Goal: Check status: Check status

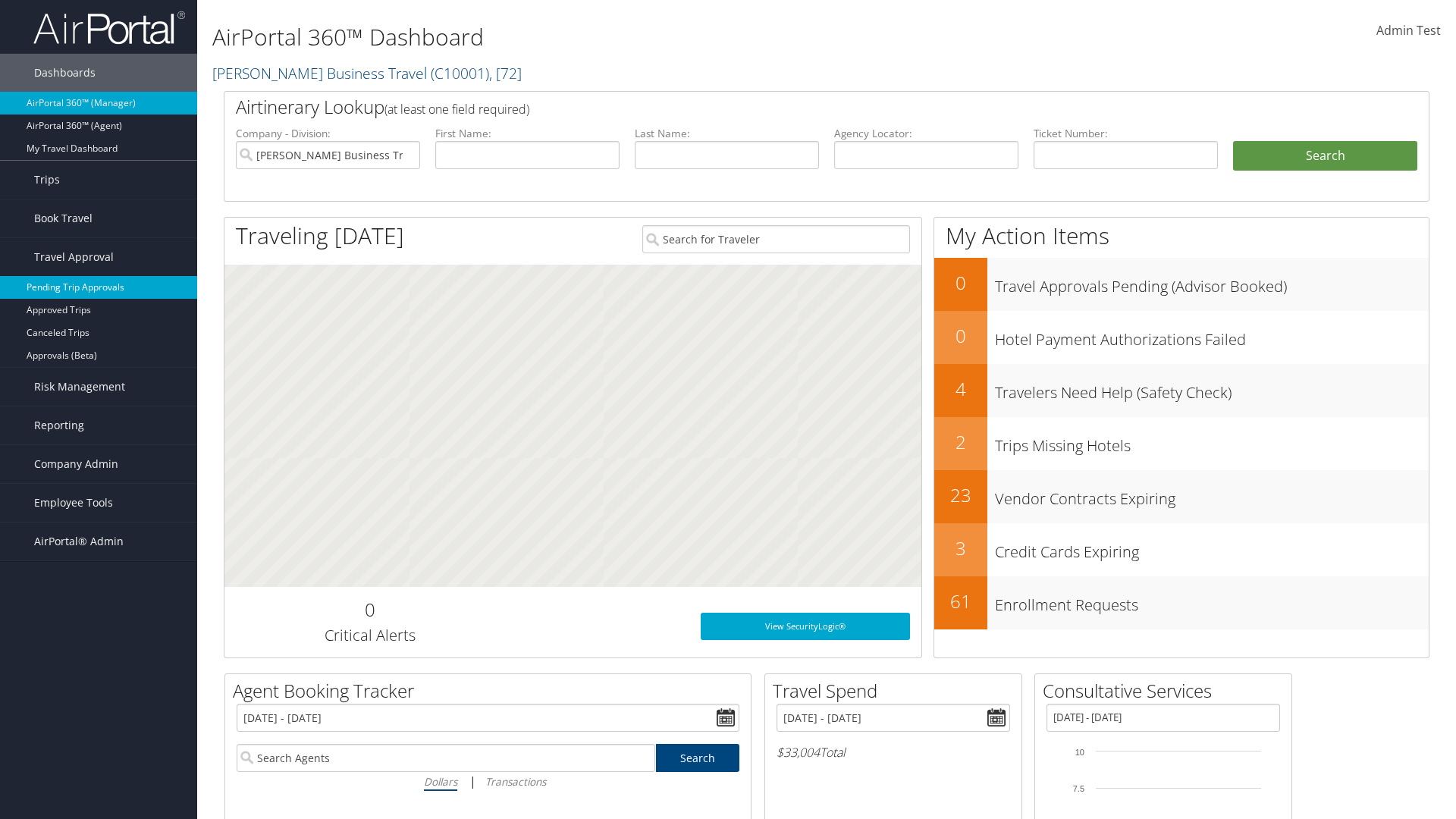
click at [99, 288] on link "Pending Trip Approvals" at bounding box center [99, 287] width 197 height 22
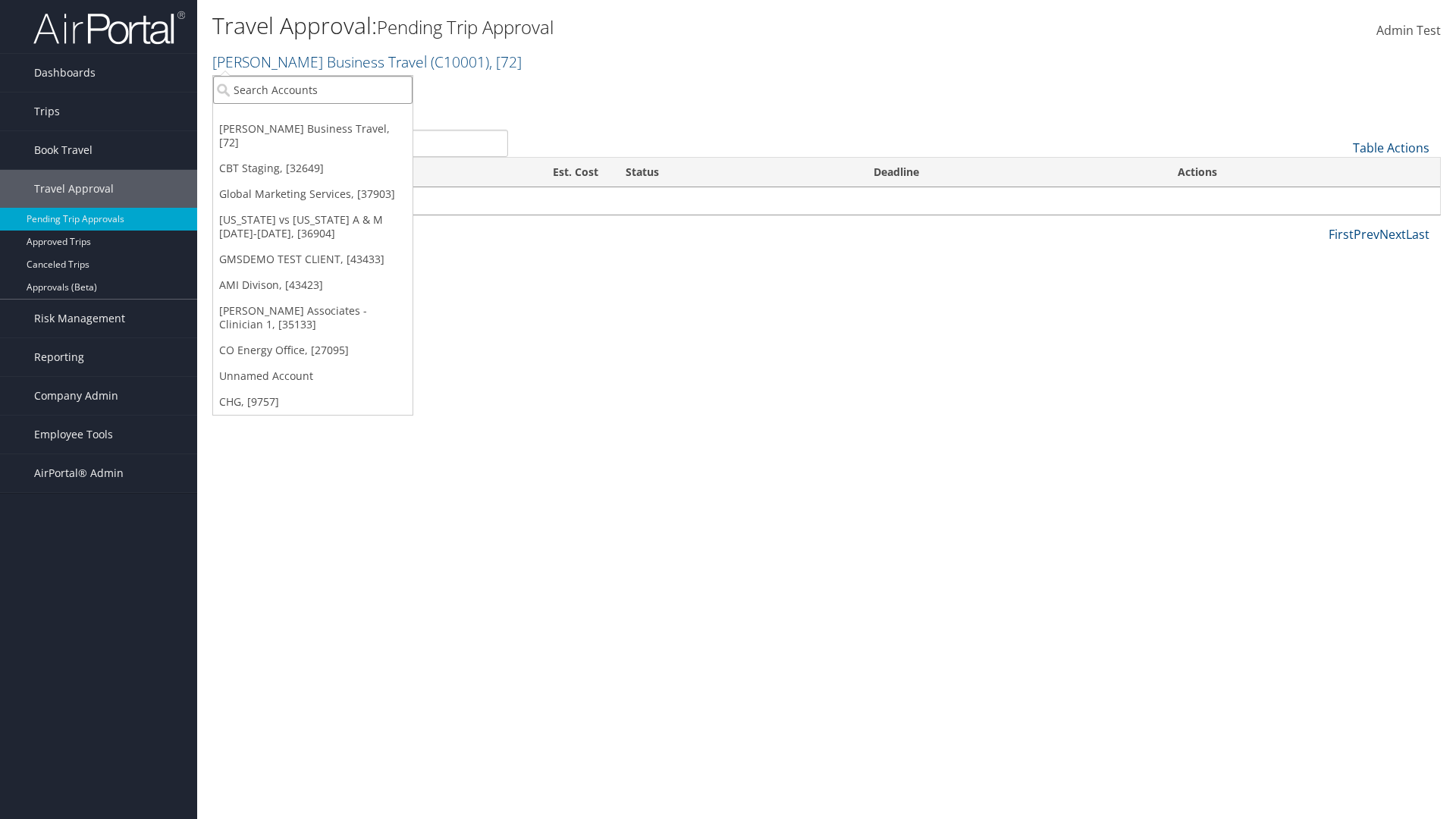
click at [312, 89] on input "search" at bounding box center [313, 89] width 199 height 28
type input "Global Marketing Services"
click at [327, 131] on div "Account" at bounding box center [327, 131] width 244 height 14
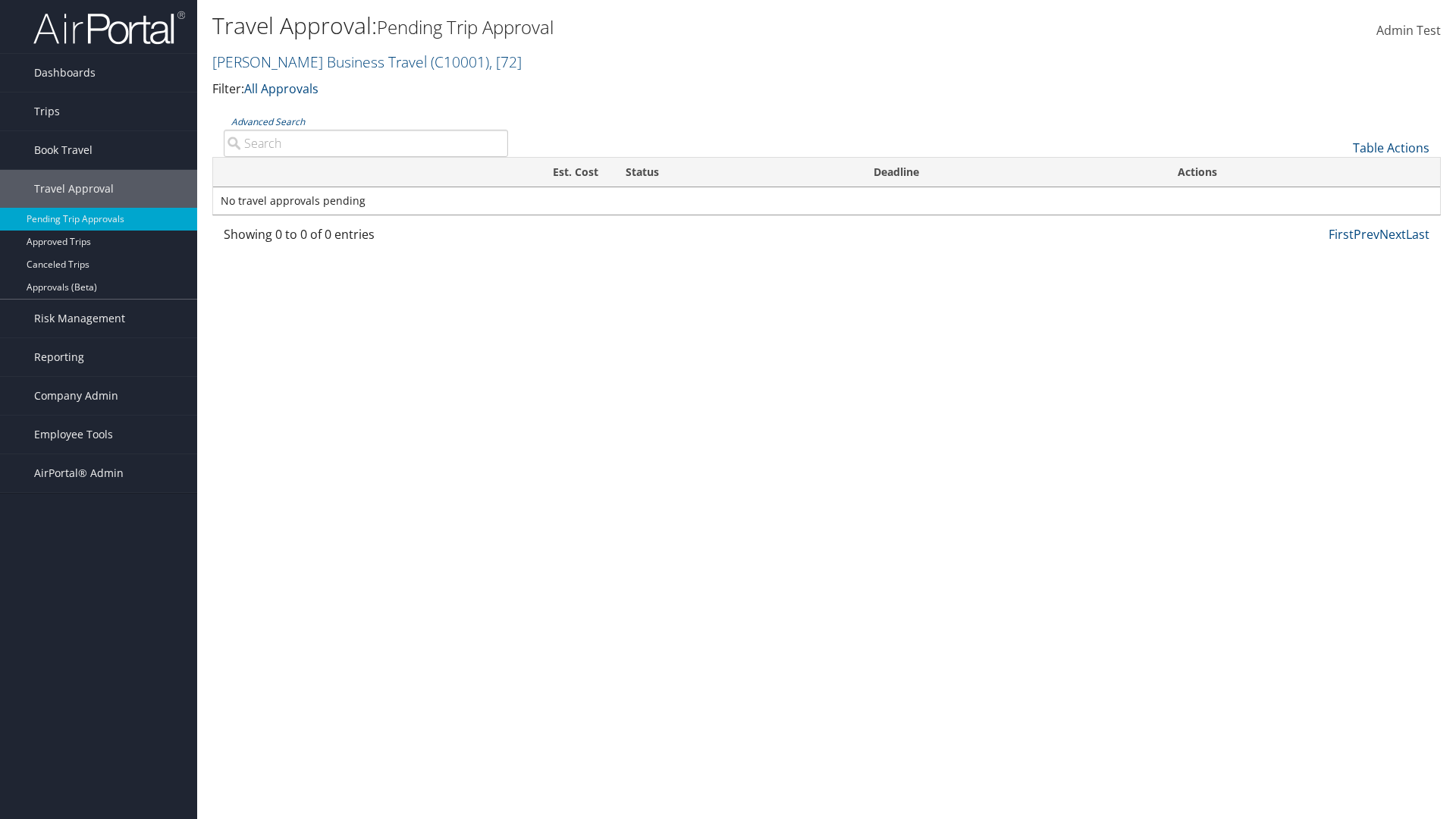
click at [365, 143] on input "Advanced Search" at bounding box center [365, 143] width 284 height 27
type input "[GEOGRAPHIC_DATA]"
